Goal: Transaction & Acquisition: Purchase product/service

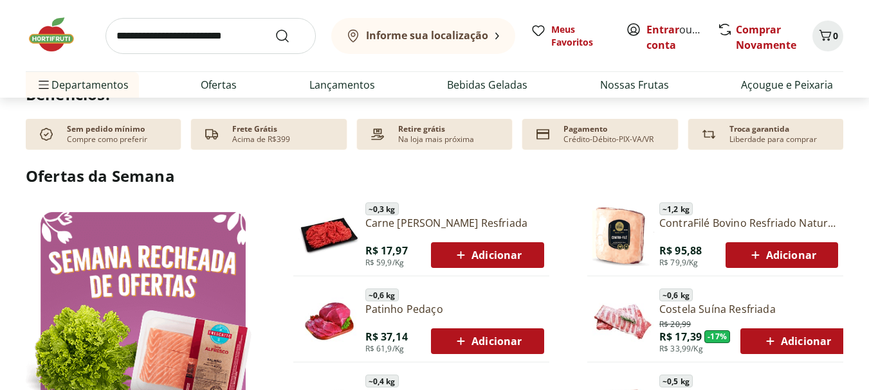
scroll to position [579, 0]
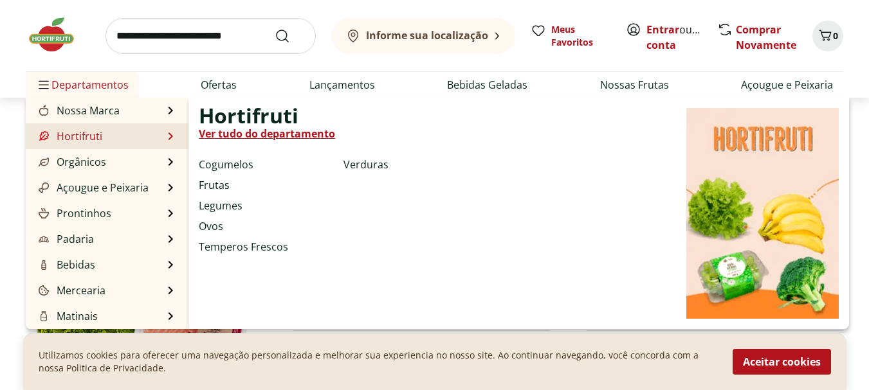
click at [235, 184] on li "Frutas" at bounding box center [269, 185] width 140 height 15
click at [221, 186] on link "Frutas" at bounding box center [214, 185] width 31 height 15
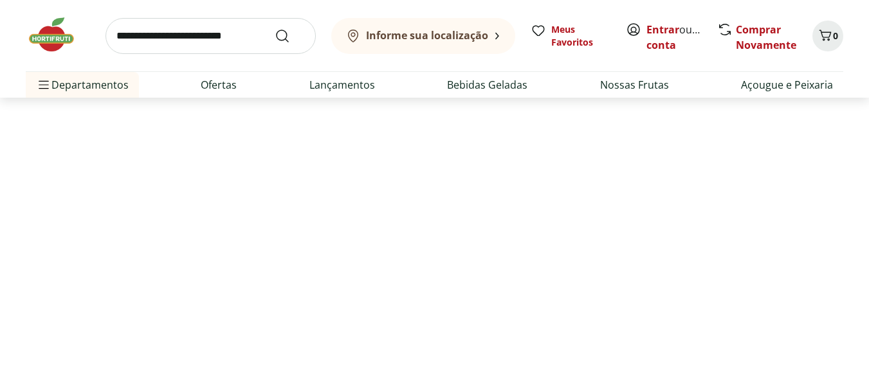
select select "**********"
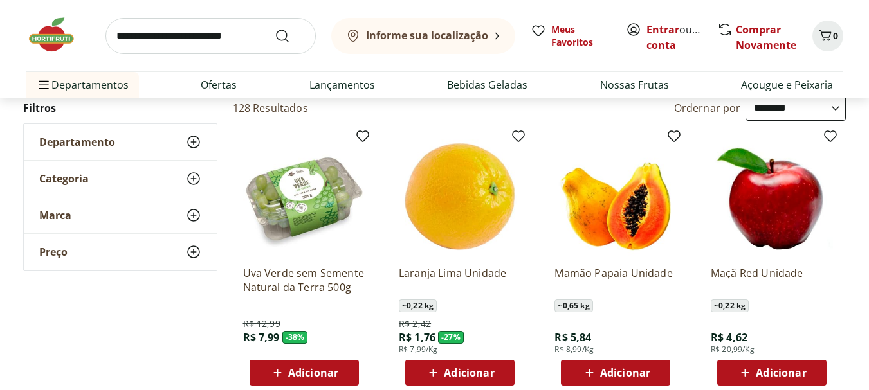
scroll to position [64, 0]
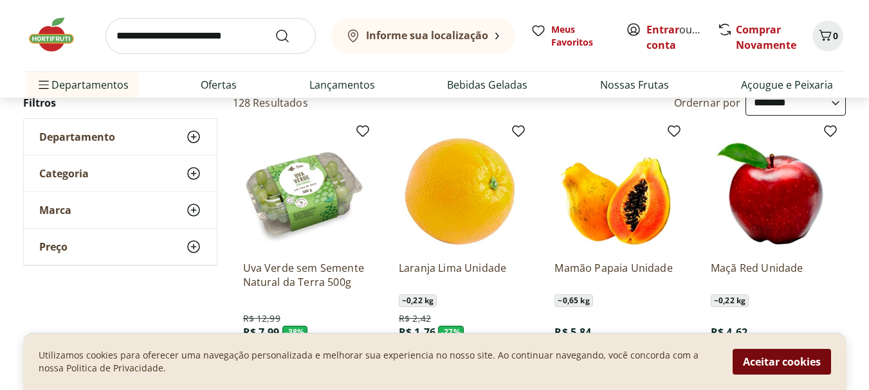
click at [778, 372] on button "Aceitar cookies" at bounding box center [782, 362] width 98 height 26
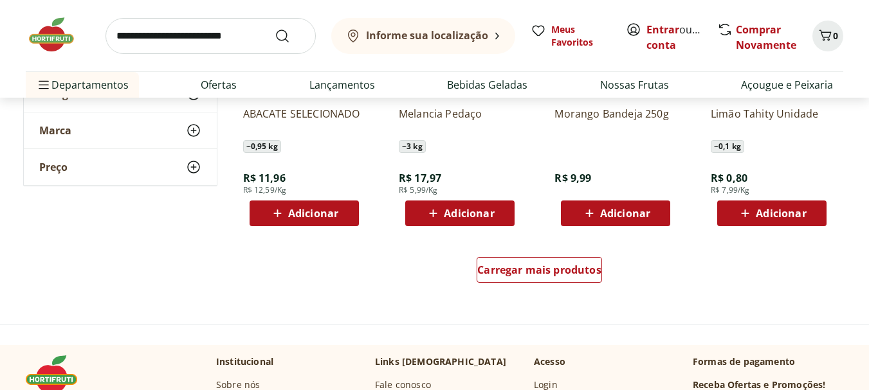
scroll to position [850, 0]
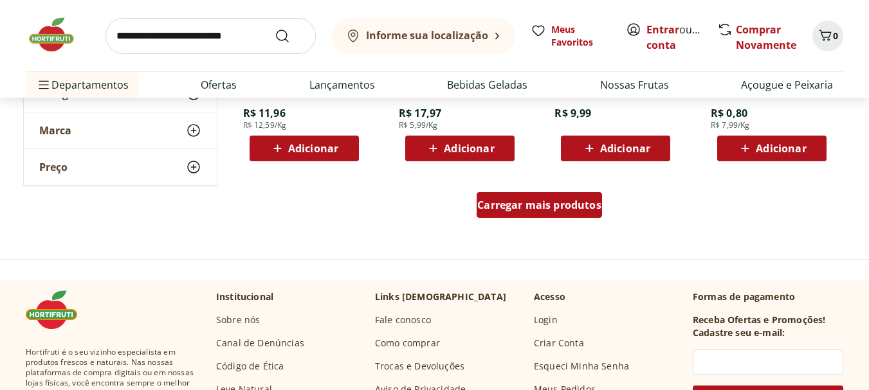
click at [530, 204] on span "Carregar mais produtos" at bounding box center [539, 205] width 124 height 10
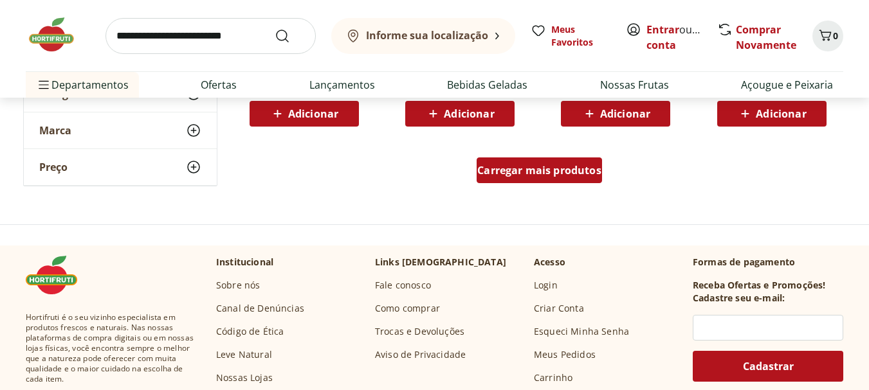
scroll to position [1750, 0]
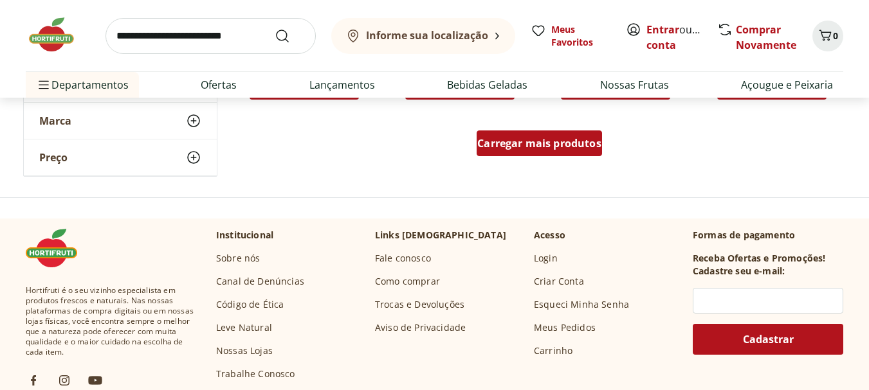
click at [518, 151] on div "Carregar mais produtos" at bounding box center [539, 144] width 125 height 26
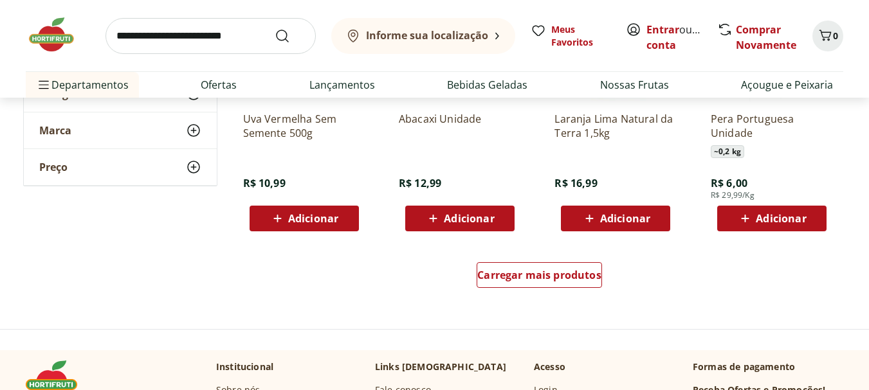
scroll to position [2458, 0]
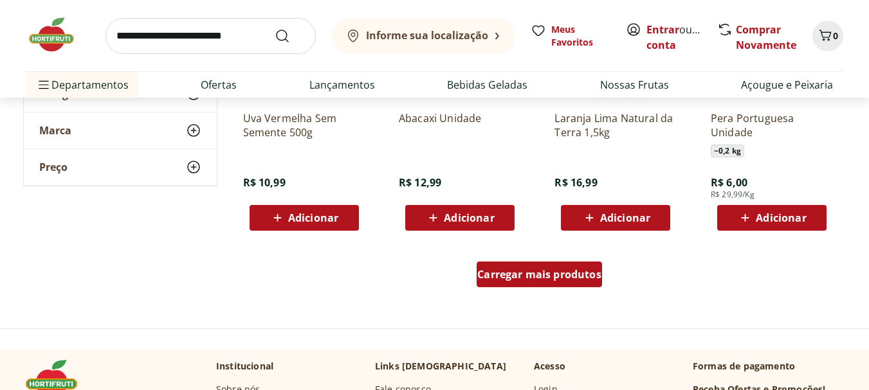
click at [537, 280] on span "Carregar mais produtos" at bounding box center [539, 275] width 124 height 10
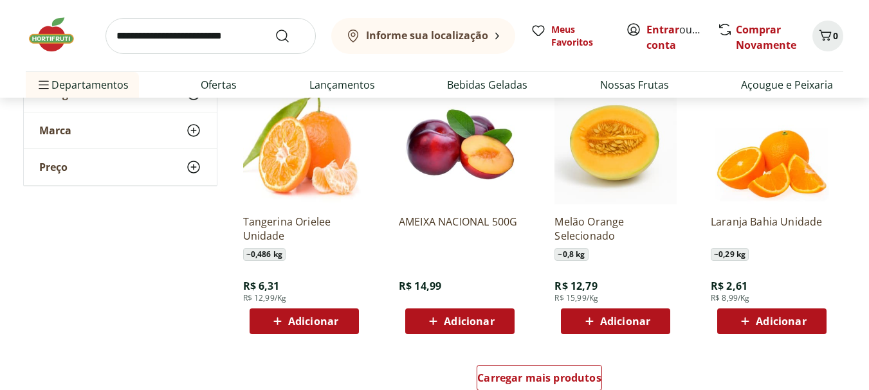
scroll to position [3230, 0]
